Goal: Task Accomplishment & Management: Complete application form

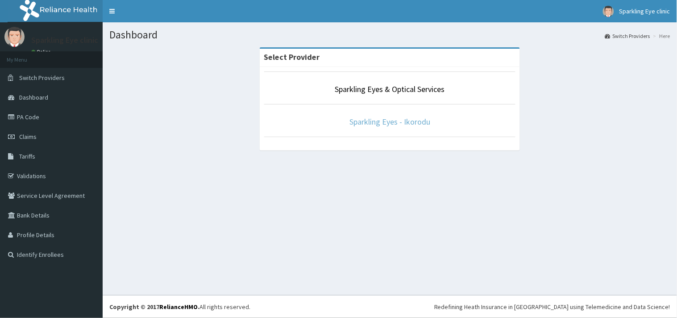
click at [398, 124] on link "Sparkling Eyes - Ikorodu" at bounding box center [389, 121] width 81 height 10
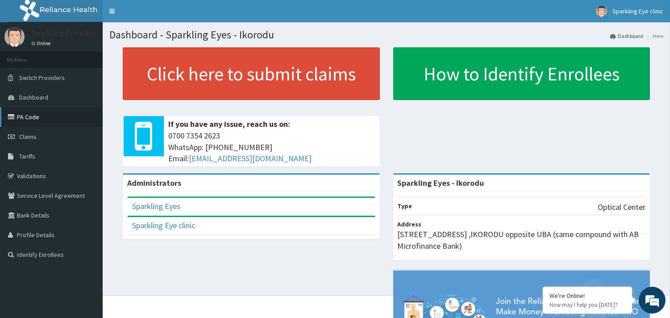
click at [46, 117] on link "PA Code" at bounding box center [51, 117] width 103 height 20
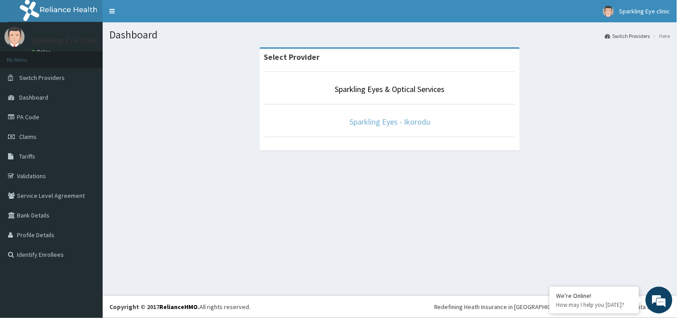
click at [394, 121] on link "Sparkling Eyes - Ikorodu" at bounding box center [389, 121] width 81 height 10
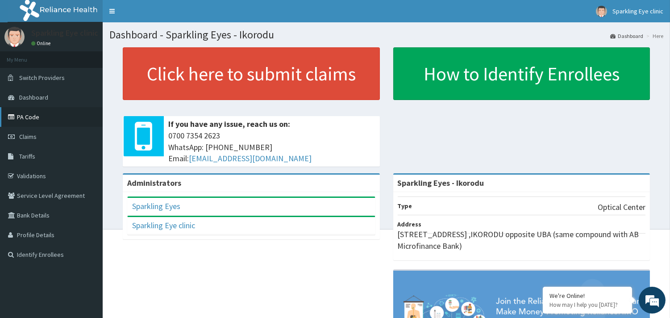
click at [42, 113] on link "PA Code" at bounding box center [51, 117] width 103 height 20
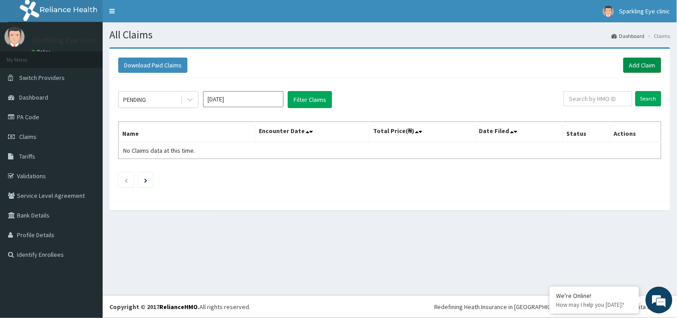
click at [636, 68] on link "Add Claim" at bounding box center [642, 65] width 38 height 15
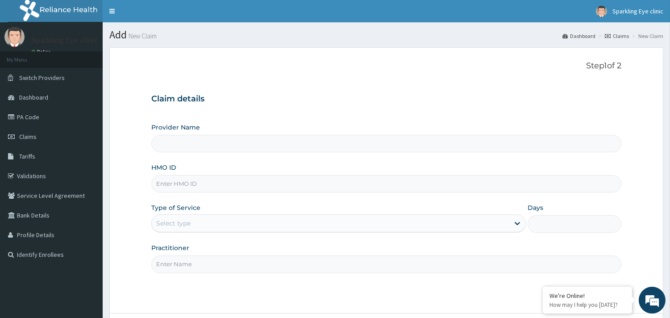
type input "Sparkling Eyes - Ikorodu"
click at [320, 183] on input "HMO ID" at bounding box center [386, 183] width 470 height 17
type input "OSV/10003/A"
click at [353, 228] on div "Select type" at bounding box center [330, 223] width 357 height 14
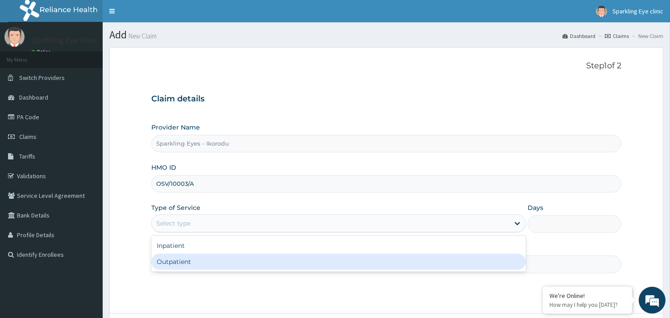
click at [349, 256] on div "Outpatient" at bounding box center [338, 261] width 374 height 16
type input "1"
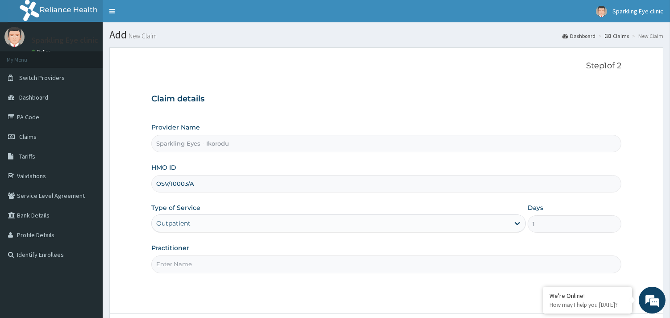
click at [360, 259] on input "Practitioner" at bounding box center [386, 263] width 470 height 17
type input "DR AMARACHI"
click at [375, 289] on div "Step 1 of 2 Claim details Provider Name Sparkling Eyes - Ikorodu HMO ID OSV/100…" at bounding box center [386, 180] width 470 height 238
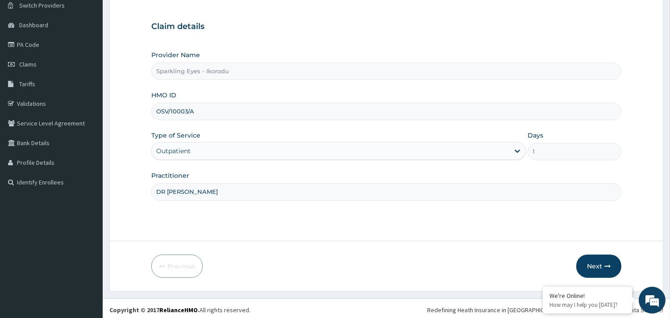
scroll to position [76, 0]
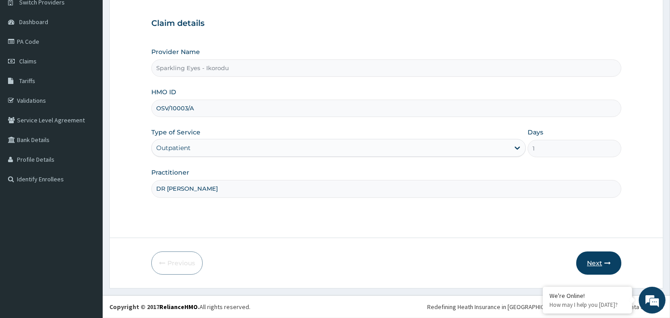
click at [605, 260] on icon "button" at bounding box center [607, 263] width 6 height 6
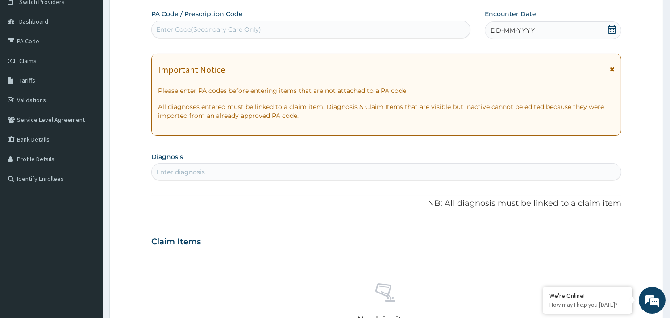
click at [378, 31] on div "Enter Code(Secondary Care Only)" at bounding box center [311, 29] width 318 height 14
paste input "PA/1CE172"
type input "PA/1CE172"
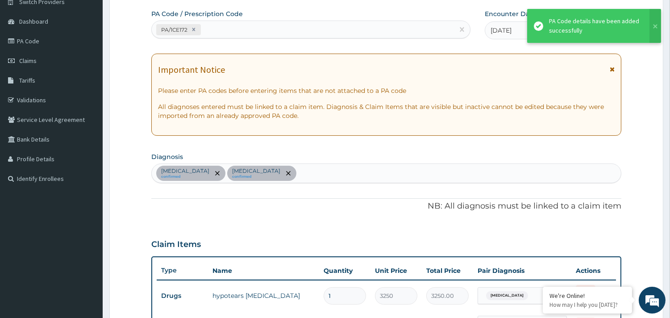
scroll to position [398, 0]
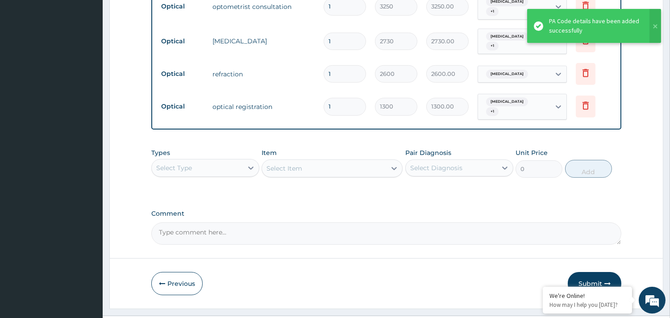
scroll to position [469, 0]
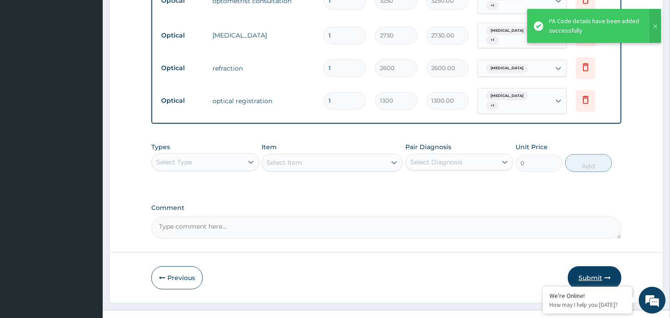
click at [595, 266] on button "Submit" at bounding box center [595, 277] width 54 height 23
